Goal: Transaction & Acquisition: Register for event/course

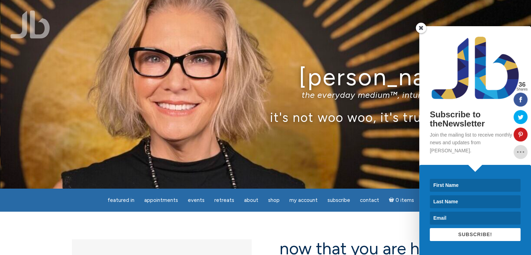
click at [486, 180] on input at bounding box center [475, 185] width 91 height 13
type input "a"
type input "Amy"
type input "Weddle"
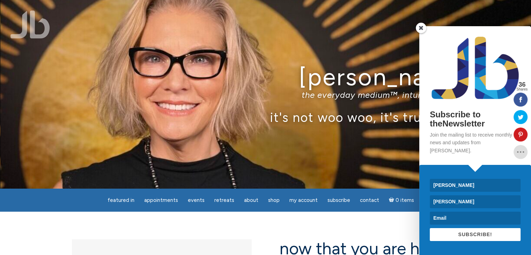
click at [470, 220] on input at bounding box center [475, 218] width 91 height 13
type input "amyjoweddle@gmail.com"
click at [449, 236] on button "SUBSCRIBE!" at bounding box center [475, 234] width 91 height 13
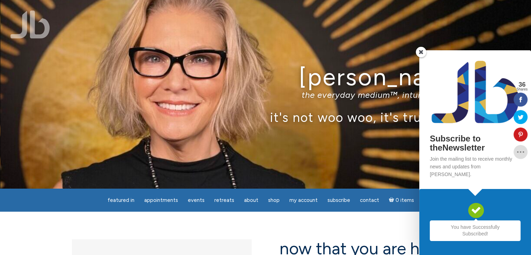
click at [420, 57] on span at bounding box center [421, 52] width 10 height 10
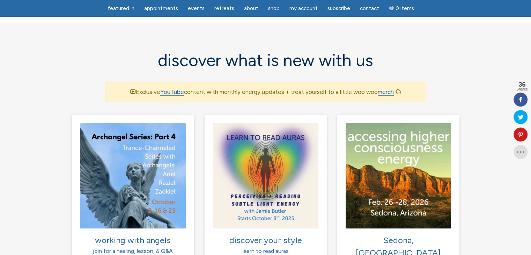
scroll to position [419, 0]
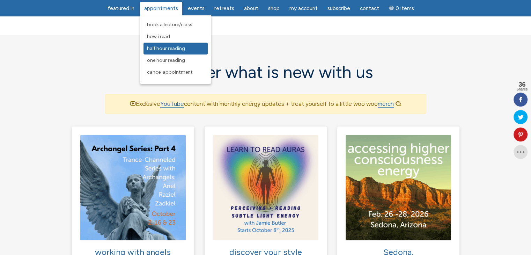
click at [164, 47] on span "Half Hour Reading" at bounding box center [166, 48] width 38 height 6
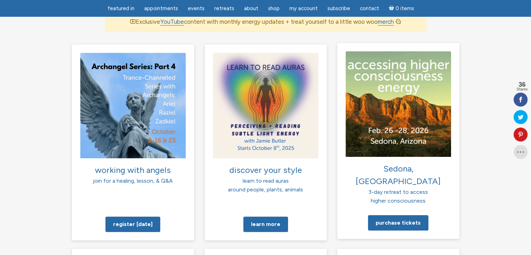
scroll to position [489, 0]
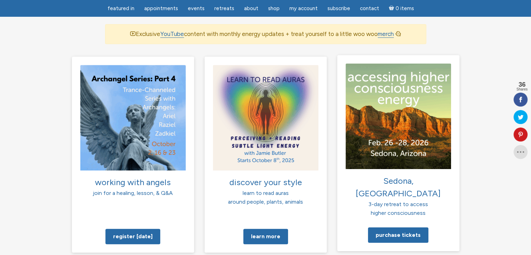
click at [373, 115] on img at bounding box center [398, 115] width 105 height 105
click at [419, 227] on link "Purchase tickets" at bounding box center [398, 234] width 60 height 15
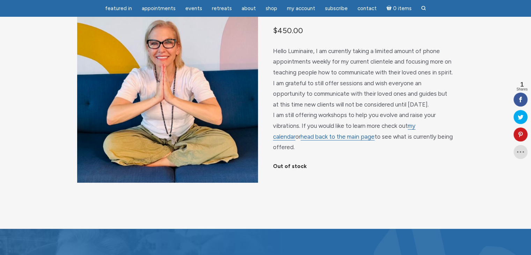
scroll to position [70, 0]
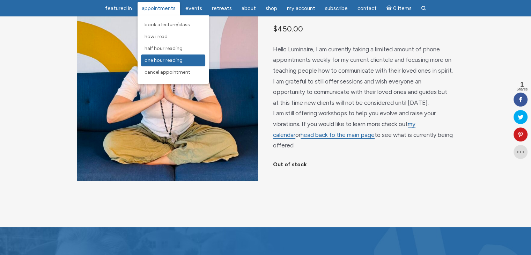
click at [168, 64] on link "One Hour Reading" at bounding box center [173, 60] width 64 height 12
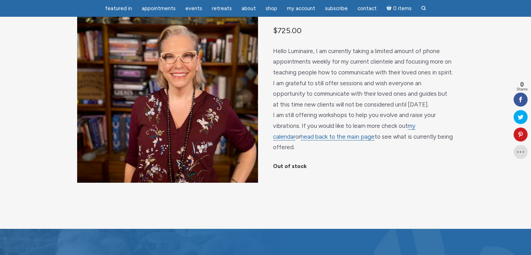
scroll to position [70, 0]
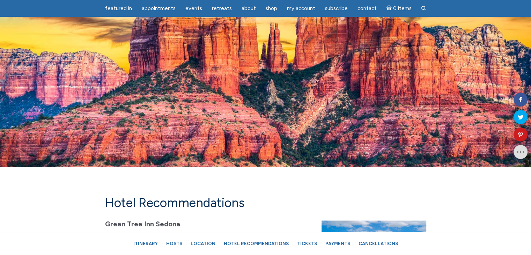
scroll to position [3910, 0]
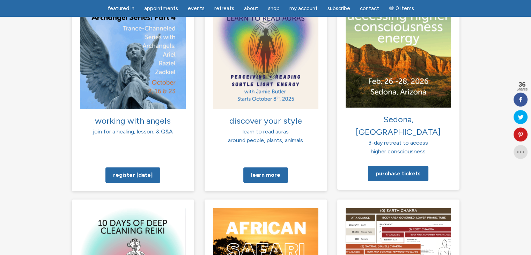
scroll to position [489, 0]
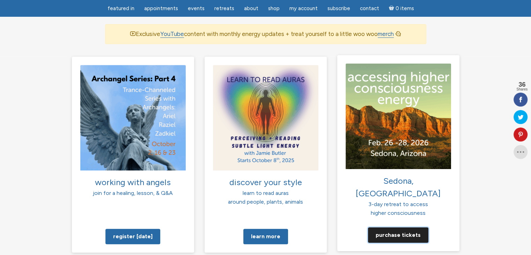
click at [397, 227] on link "Purchase tickets" at bounding box center [398, 234] width 60 height 15
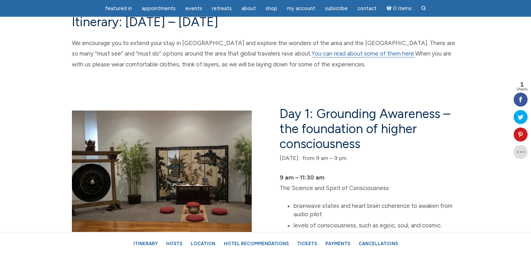
scroll to position [1082, 0]
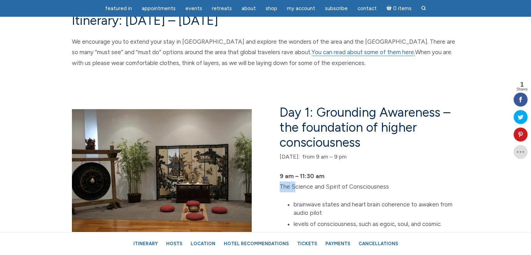
drag, startPoint x: 281, startPoint y: 189, endPoint x: 295, endPoint y: 190, distance: 14.7
click at [295, 190] on p "9 am – 11:30 am The Science and Spirit of Consciousness" at bounding box center [370, 181] width 180 height 21
click at [377, 190] on p "9 am – 11:30 am The Science and Spirit of Consciousness" at bounding box center [370, 181] width 180 height 21
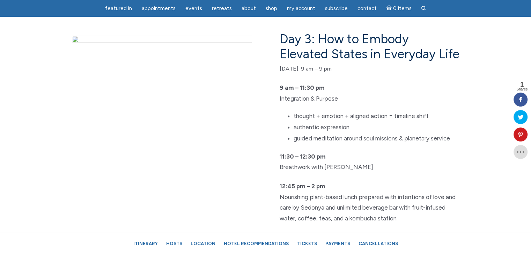
scroll to position [1955, 0]
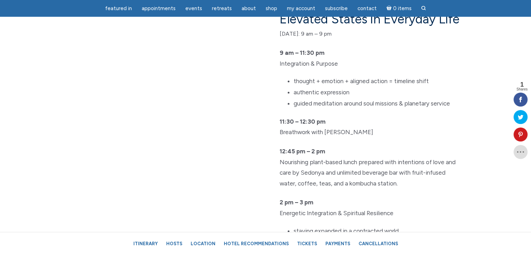
drag, startPoint x: 324, startPoint y: 145, endPoint x: 375, endPoint y: 146, distance: 51.0
click at [375, 138] on p "11:30 – 12:30 pm Breathwork with [PERSON_NAME]" at bounding box center [370, 126] width 180 height 21
copy p "[PERSON_NAME]"
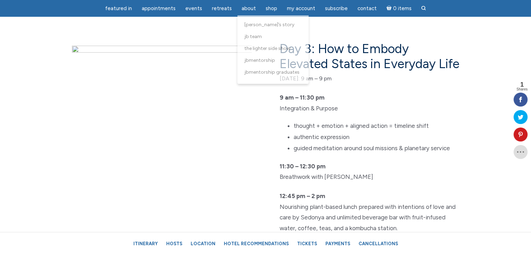
scroll to position [1885, 0]
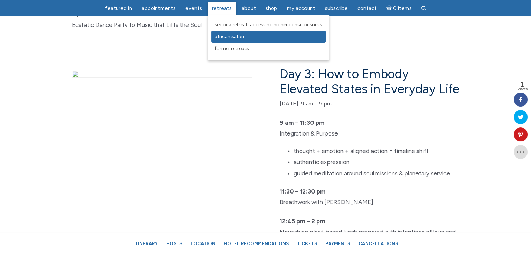
click at [226, 40] on link "African Safari" at bounding box center [268, 37] width 115 height 12
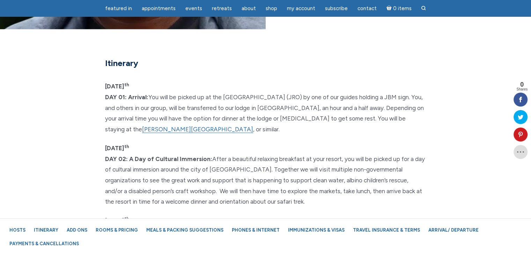
scroll to position [1606, 0]
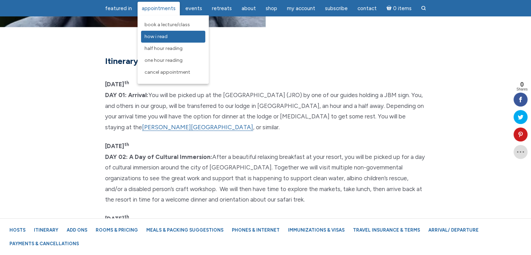
click at [161, 36] on span "How I Read" at bounding box center [156, 37] width 23 height 6
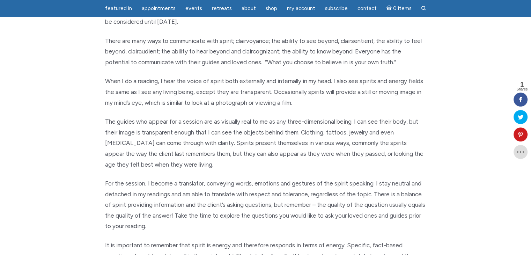
scroll to position [70, 0]
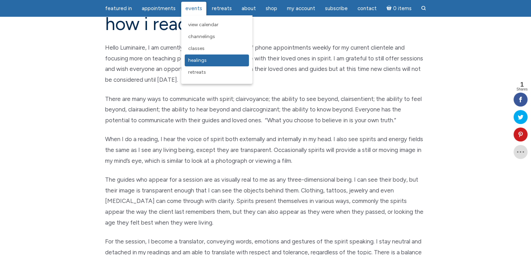
click at [198, 62] on span "Healings" at bounding box center [197, 60] width 19 height 6
